Goal: Communication & Community: Answer question/provide support

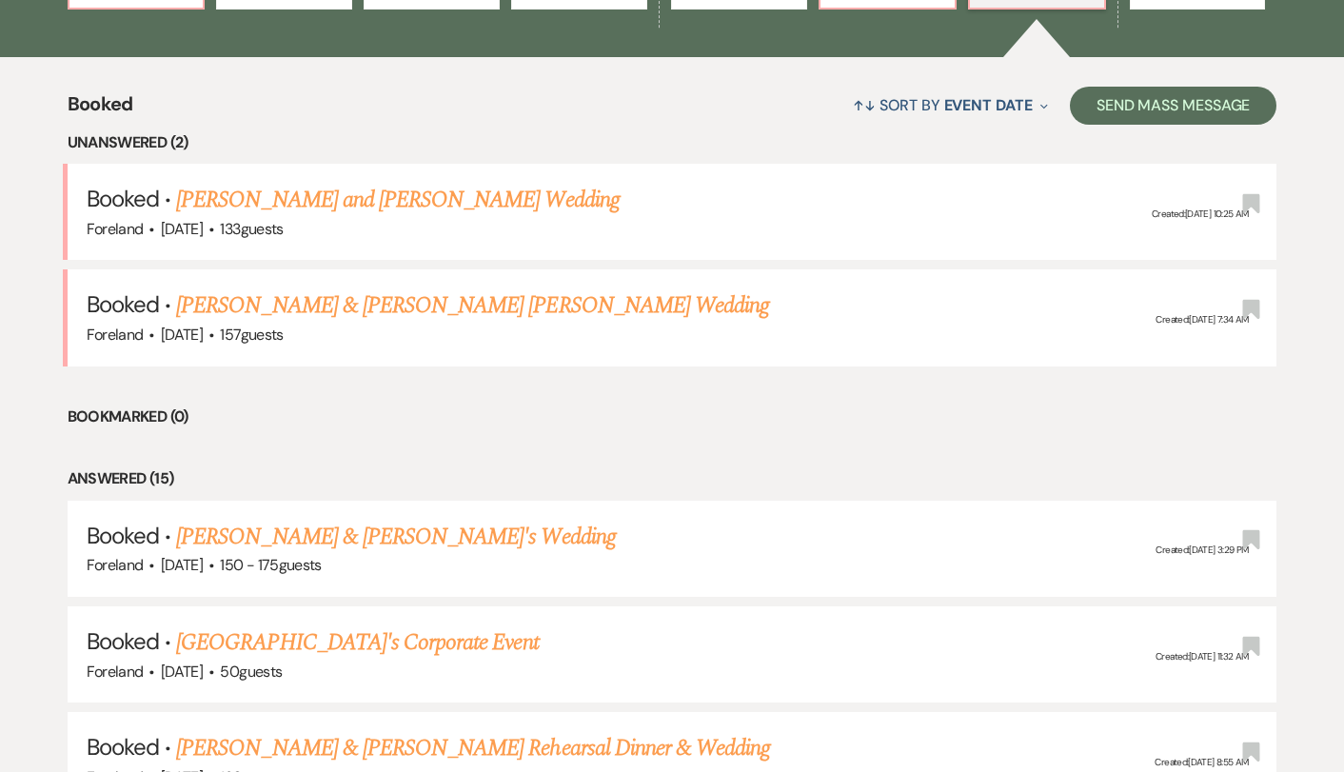
scroll to position [680, 0]
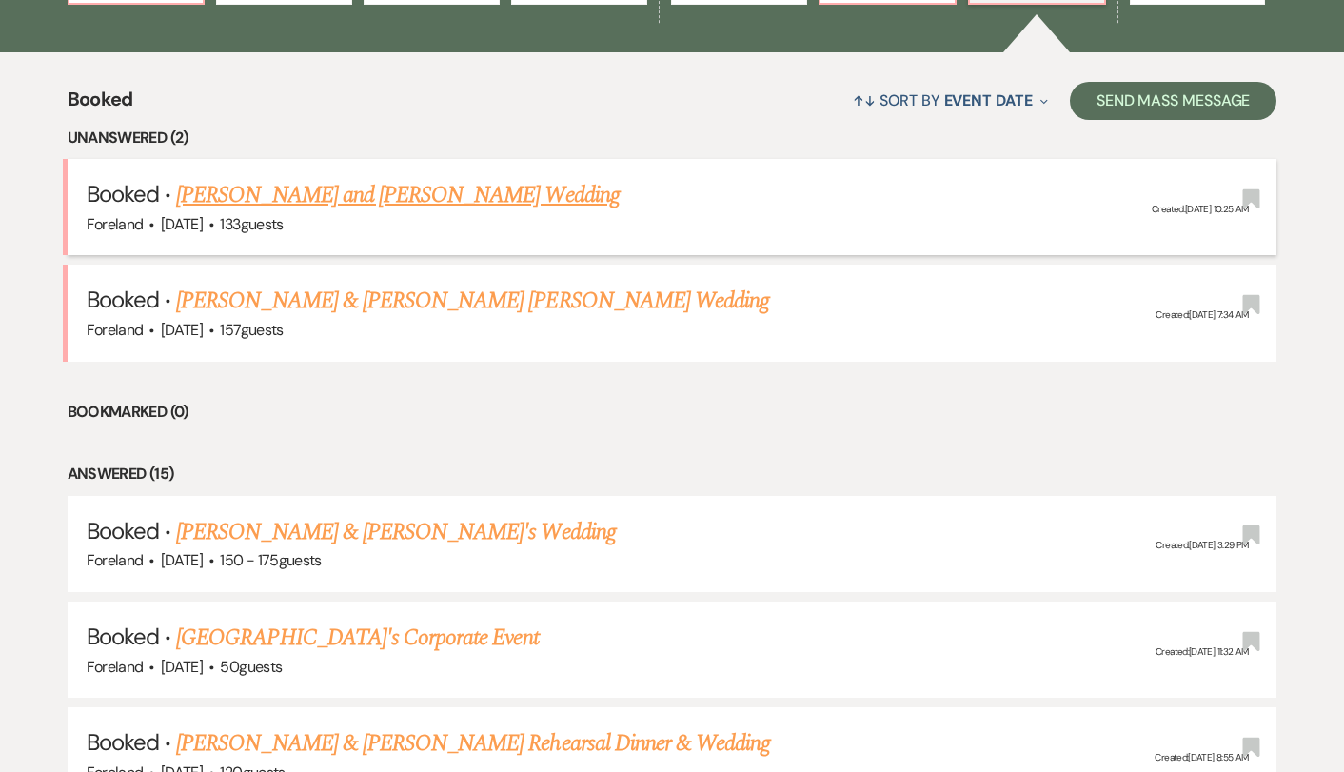
click at [326, 205] on link "[PERSON_NAME] and [PERSON_NAME] Wedding" at bounding box center [398, 195] width 444 height 34
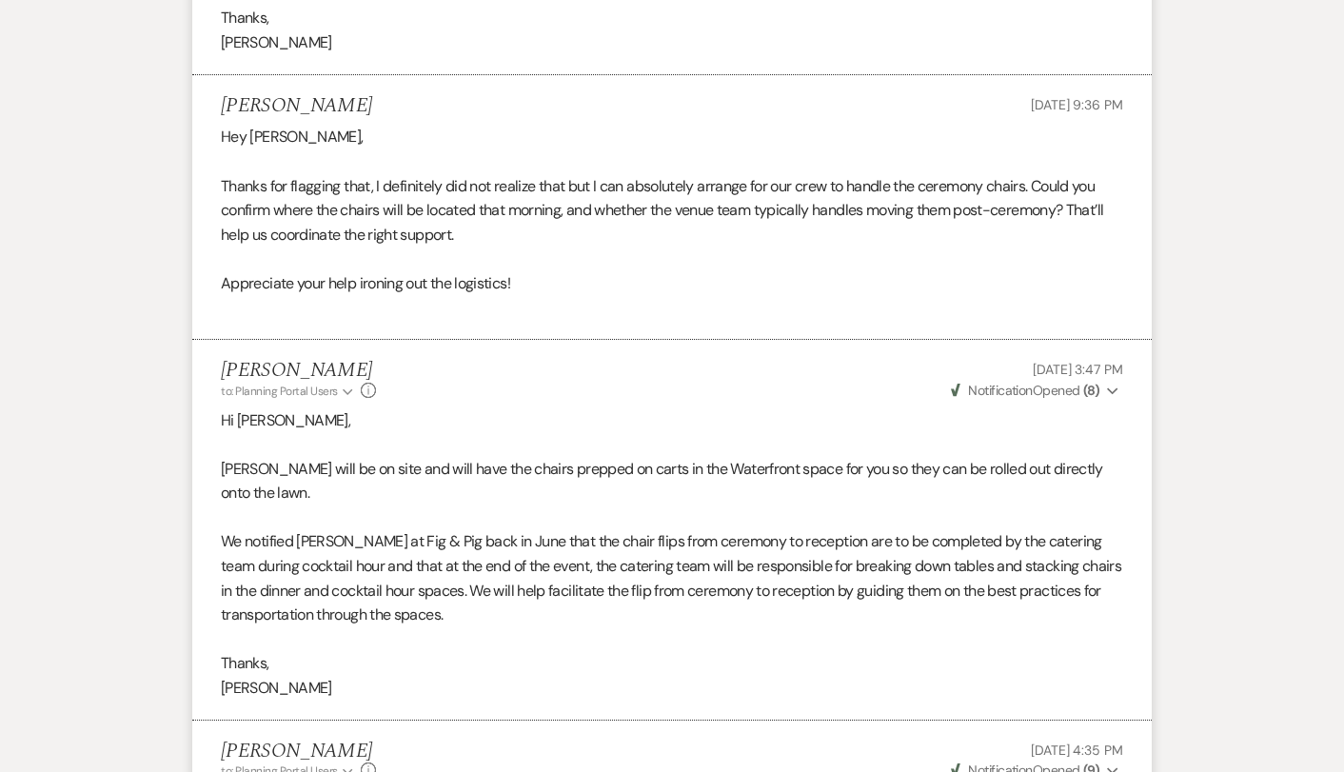
scroll to position [1142, 0]
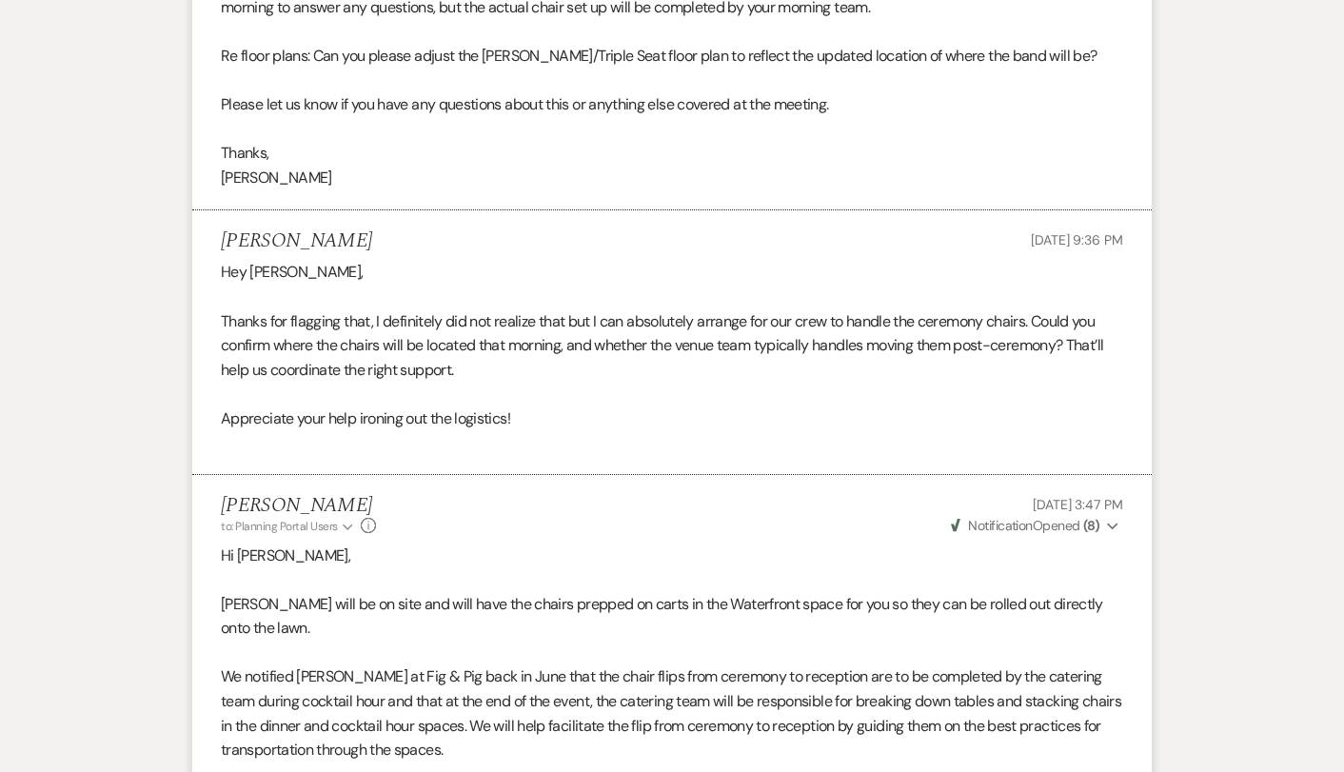
scroll to position [680, 0]
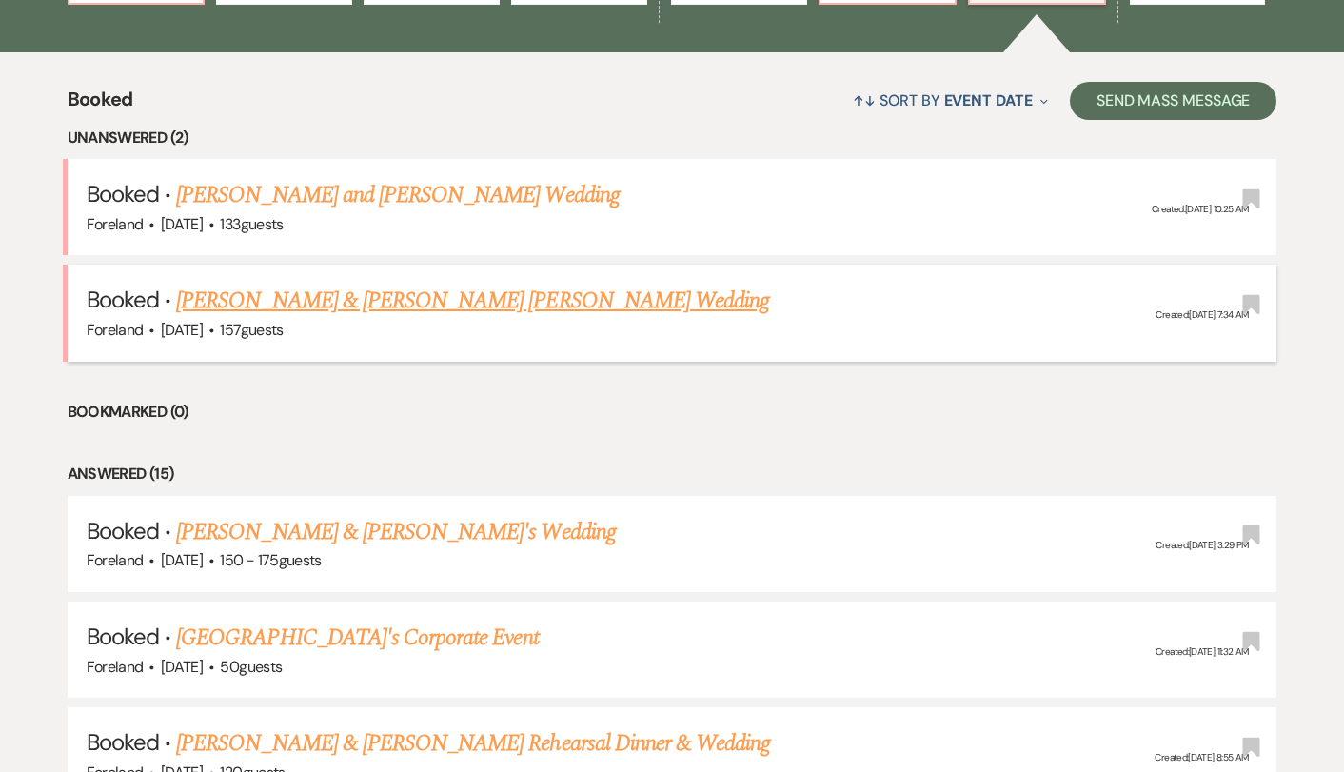
click at [249, 306] on link "[PERSON_NAME] & [PERSON_NAME] [PERSON_NAME] Wedding" at bounding box center [472, 301] width 593 height 34
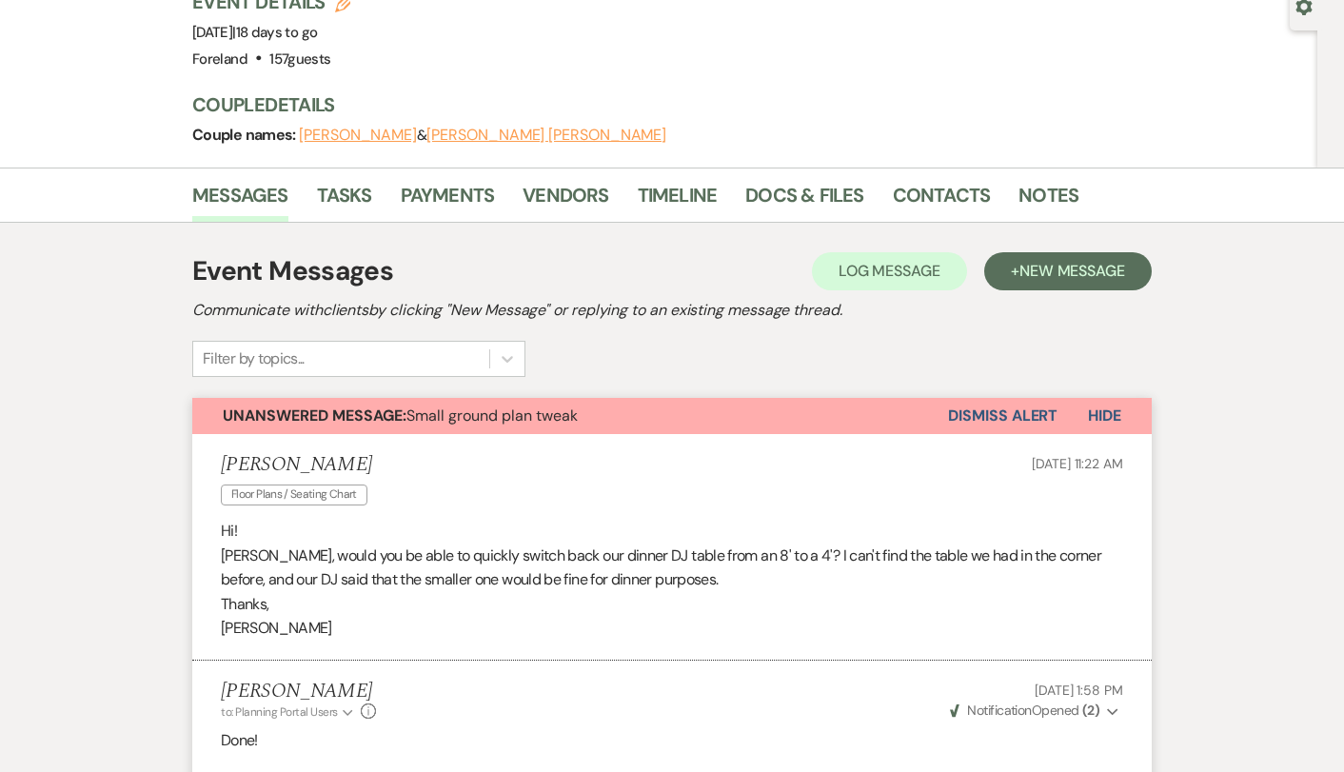
scroll to position [176, 0]
